Goal: Task Accomplishment & Management: Complete application form

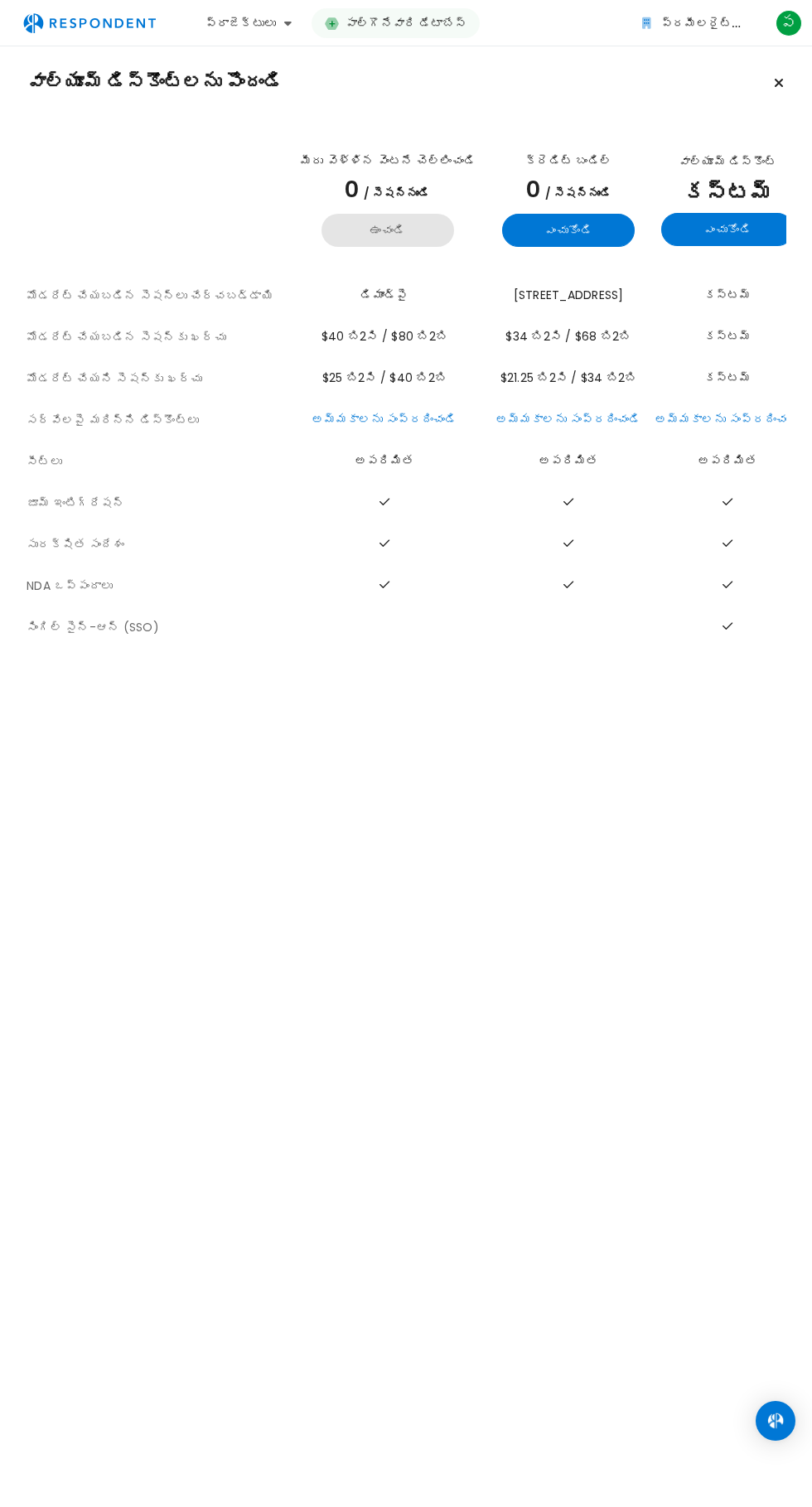
click at [369, 234] on font "ఉంచండి" at bounding box center [387, 230] width 36 height 17
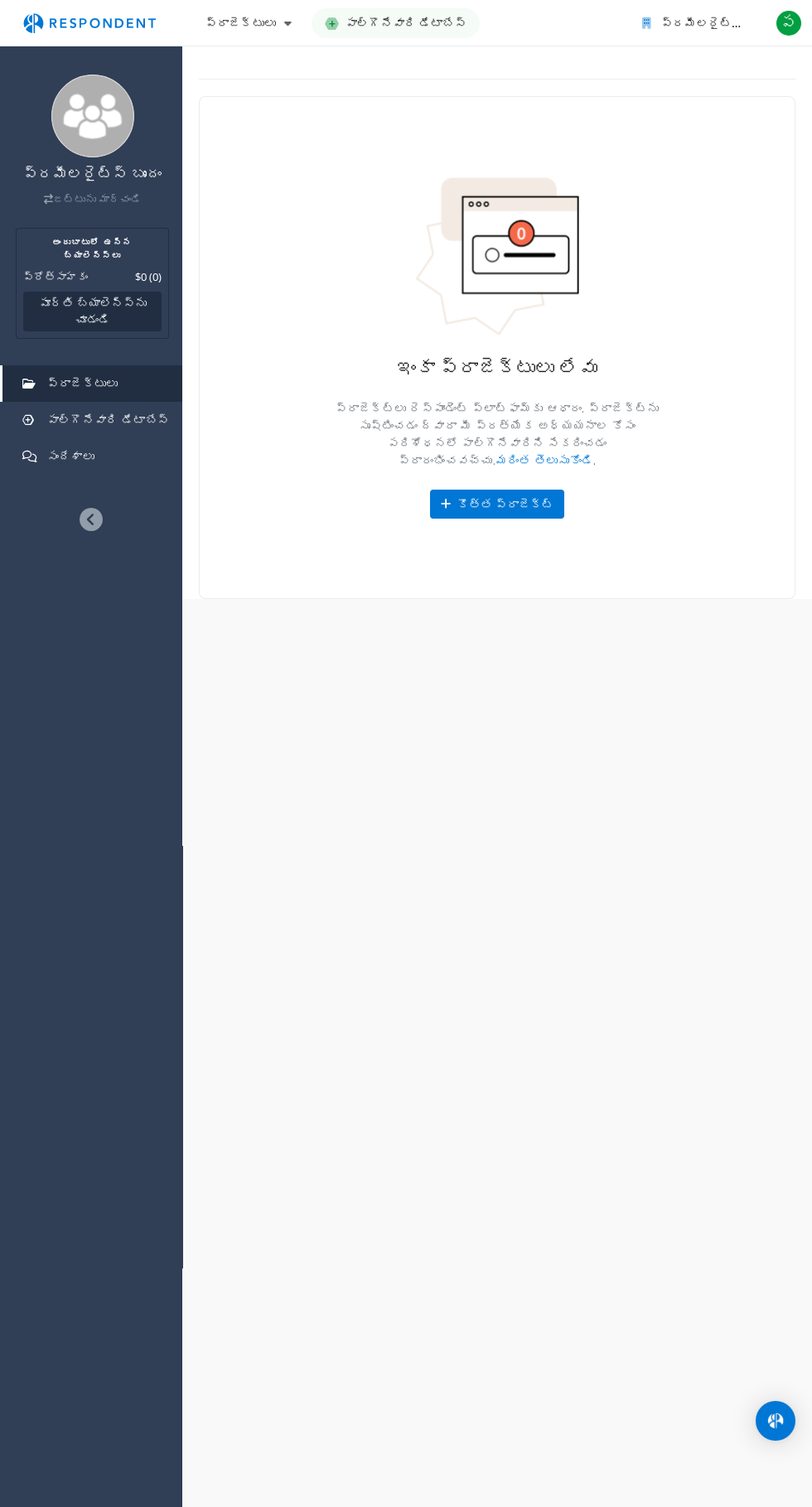
click at [499, 496] on font "కొత్త ప్రాజెక్ట్" at bounding box center [504, 504] width 96 height 16
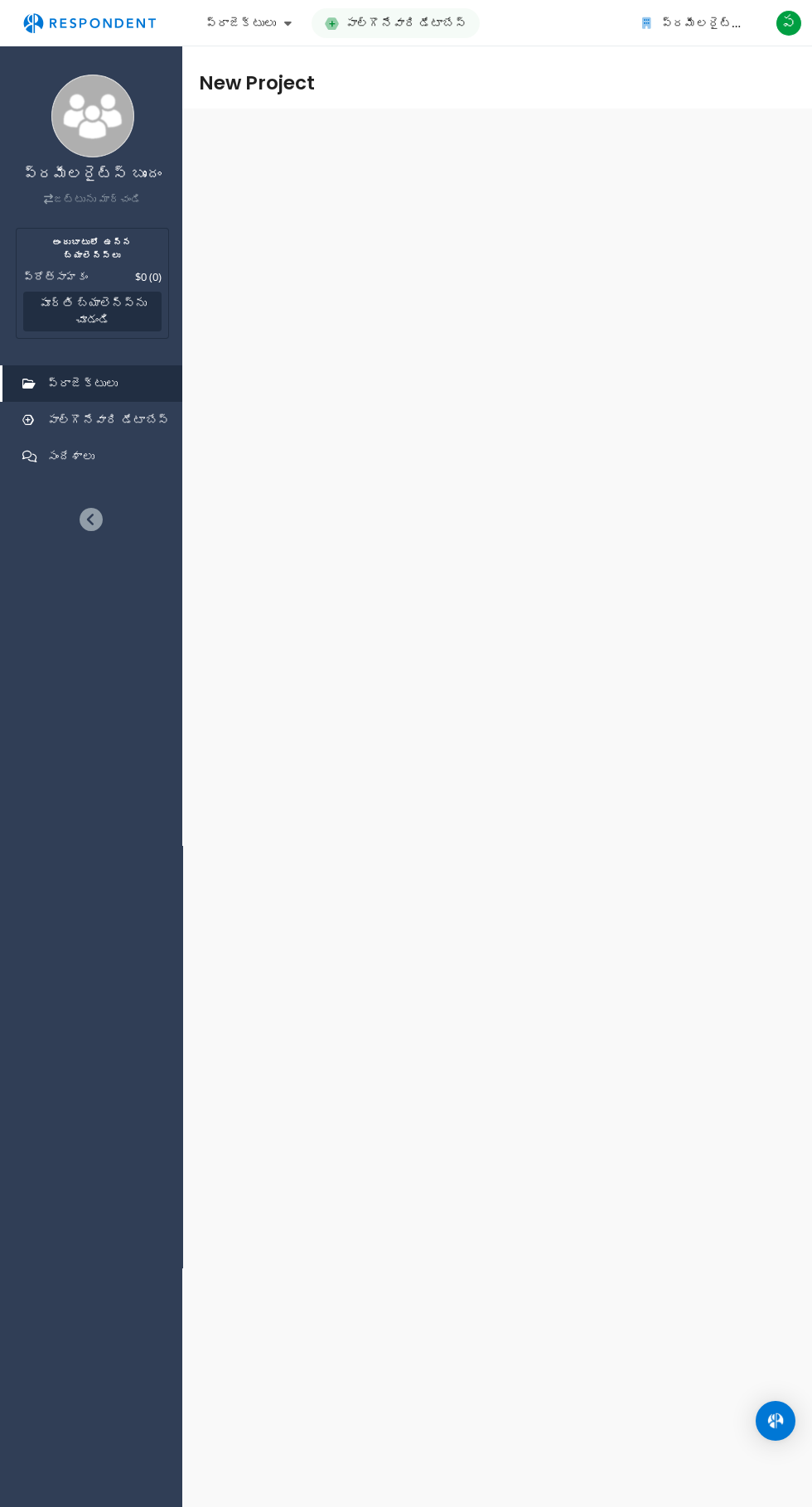
click at [511, 491] on div "ప్రమీలరైట్స్ బృందం జట్టును మార్చండి అందుబాటులో ఉన్న బ్యాలెన్స్‌లు ప్రోత్సాహకం $…" at bounding box center [406, 754] width 812 height 1507
click at [494, 490] on div "ప్రమీలరైట్స్ బృందం జట్టును మార్చండి అందుబాటులో ఉన్న బ్యాలెన్స్‌లు ప్రోత్సాహకం $…" at bounding box center [406, 754] width 812 height 1507
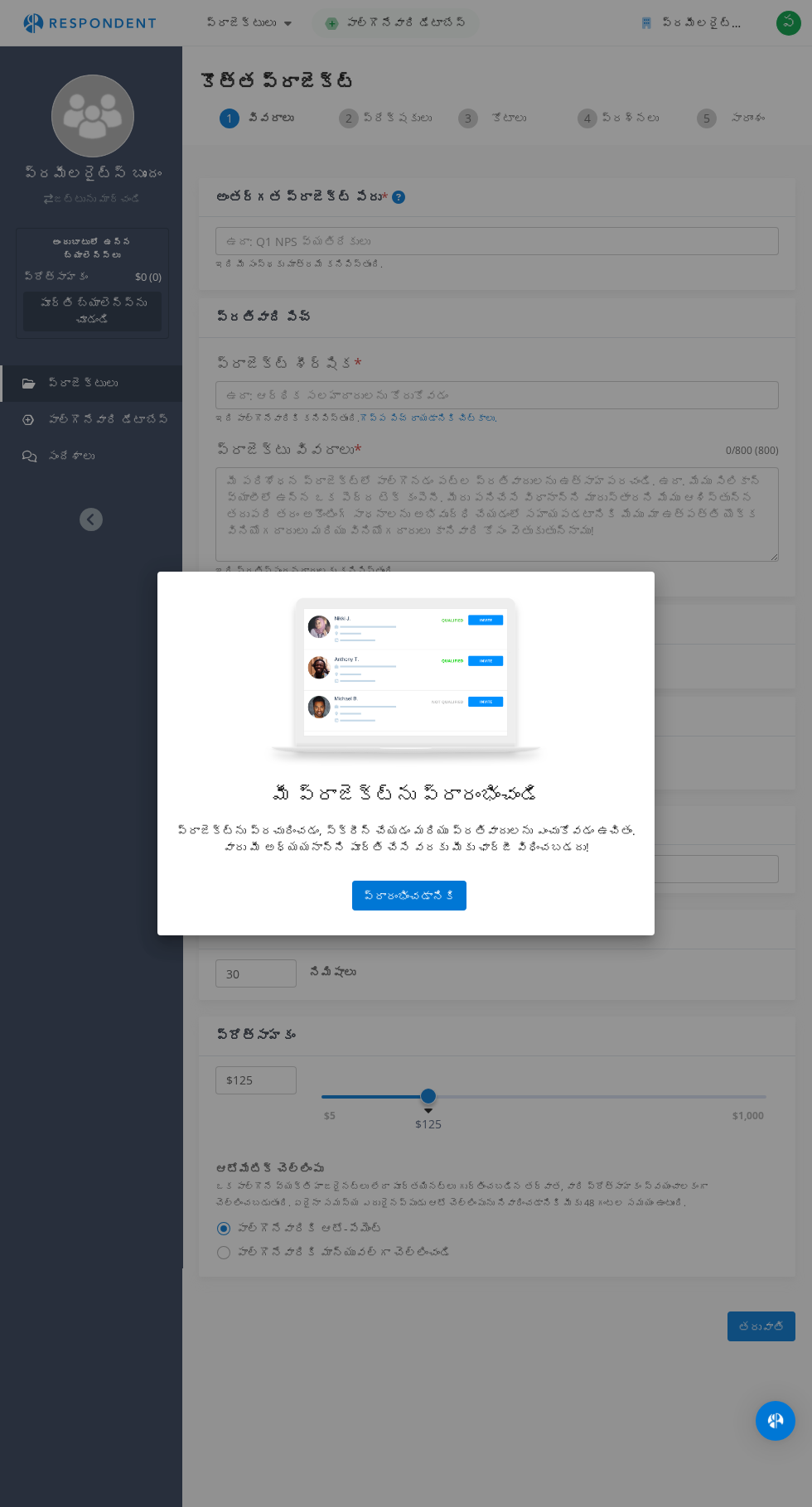
click at [602, 1385] on div "మీ ప్రాజెక్ట్‌ను ప్రారంభించండి ప్రాజెక్ట్‌ను ప్రచురించడం, స్క్రీన్ చేయడం మరియు …" at bounding box center [406, 754] width 812 height 1507
